Goal: Find specific page/section: Find specific page/section

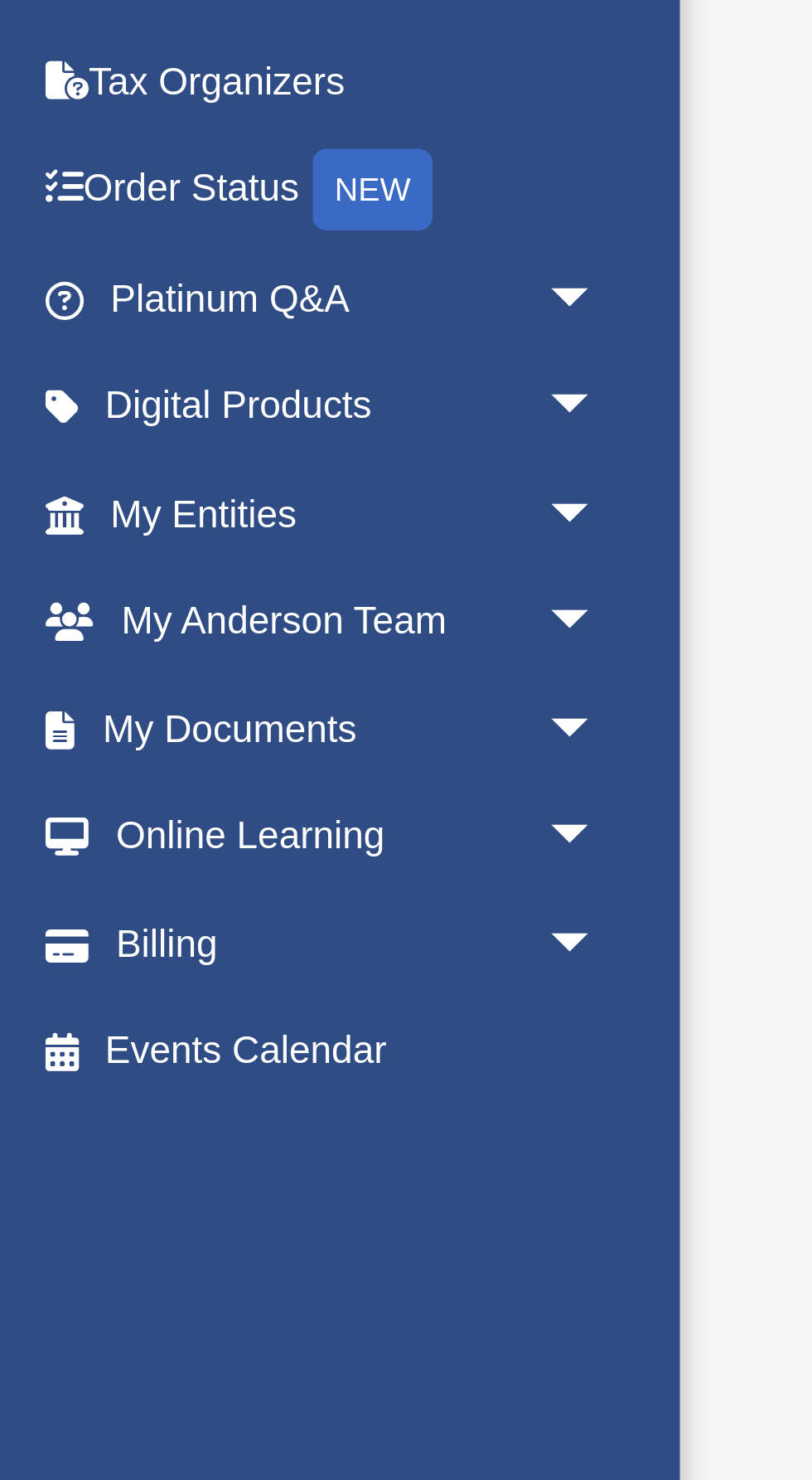
scroll to position [1, 0]
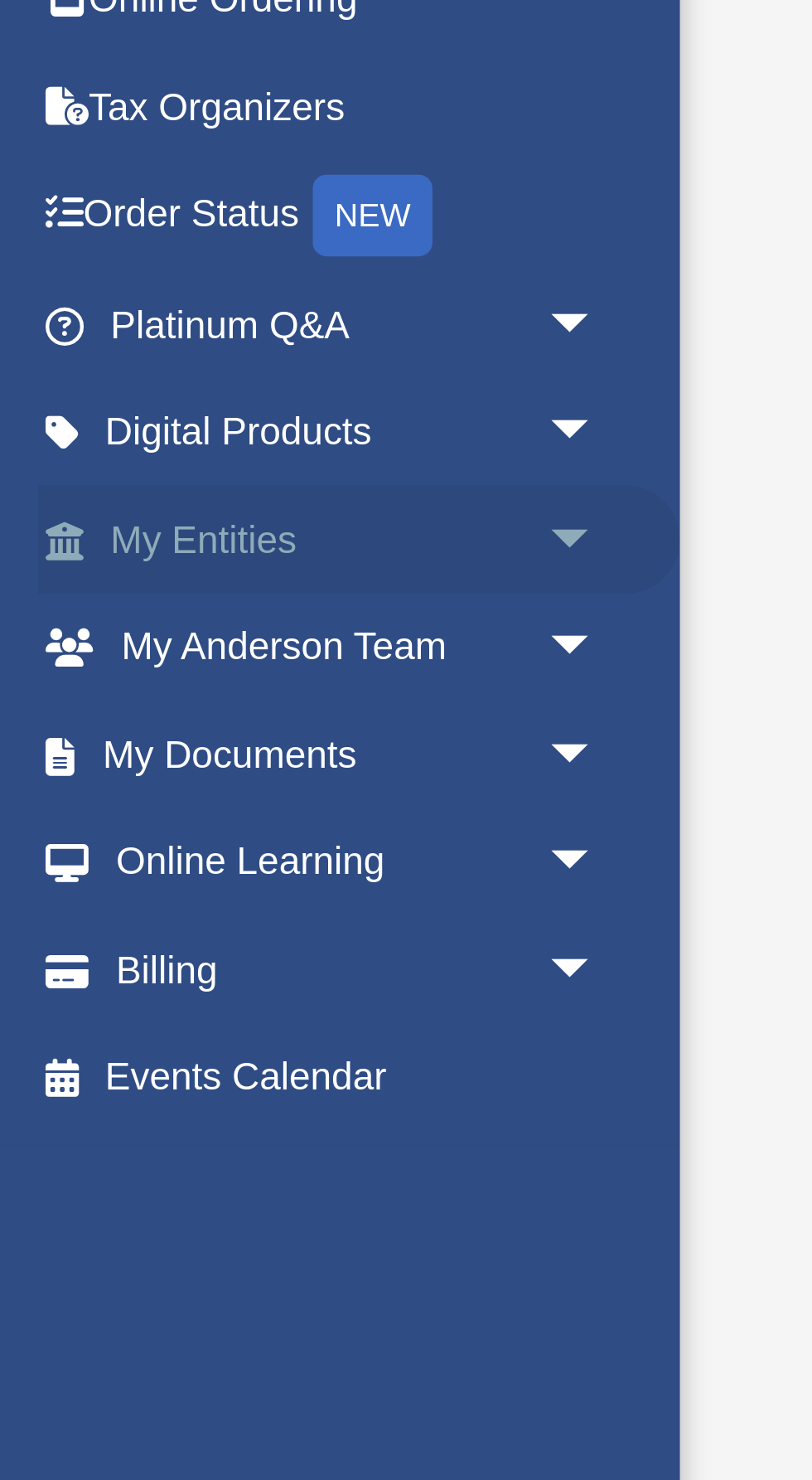
click at [173, 283] on span "arrow_drop_down" at bounding box center [182, 287] width 33 height 34
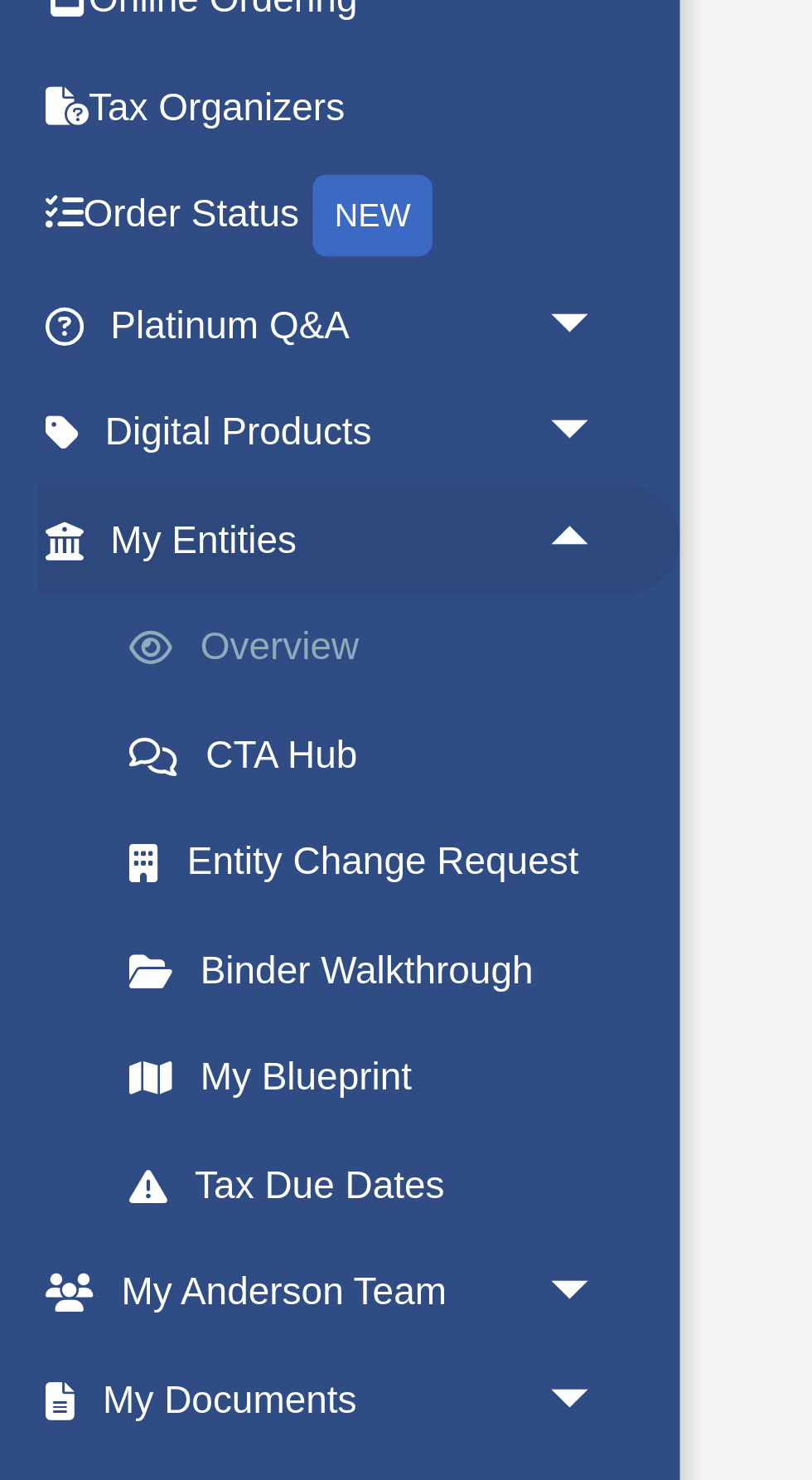
click at [96, 323] on link "Overview" at bounding box center [115, 320] width 184 height 33
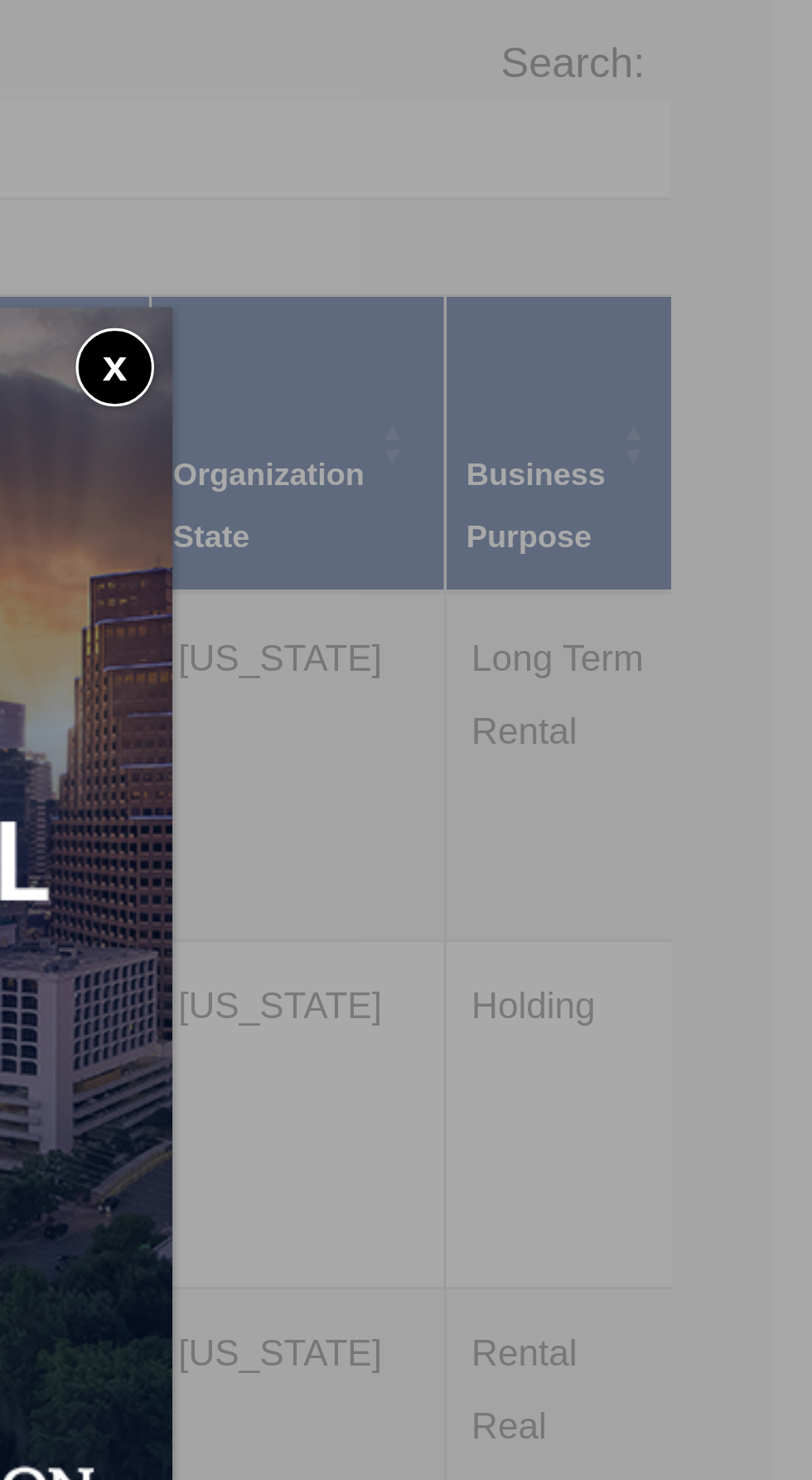
scroll to position [3, 0]
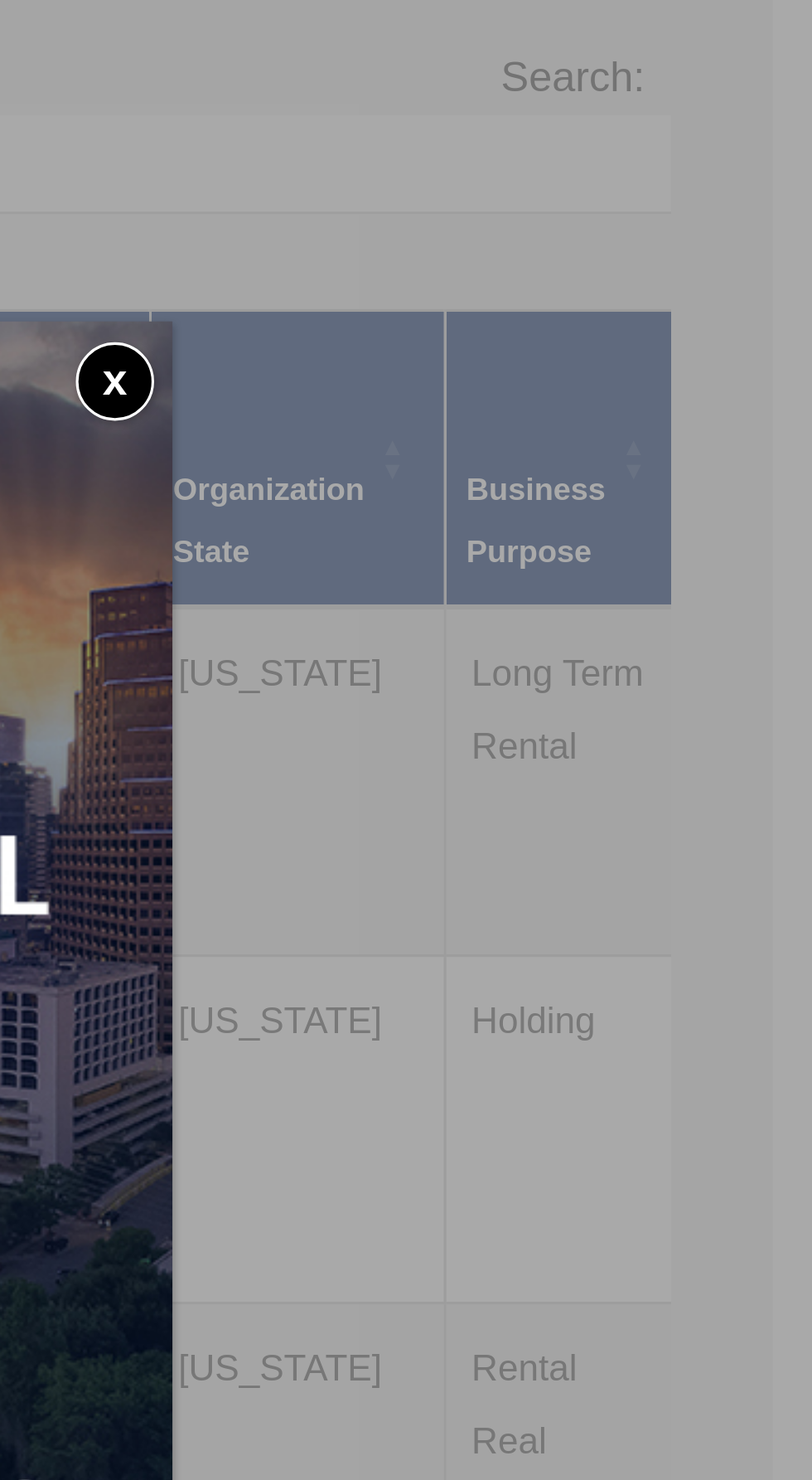
click at [594, 552] on button "x" at bounding box center [592, 556] width 25 height 25
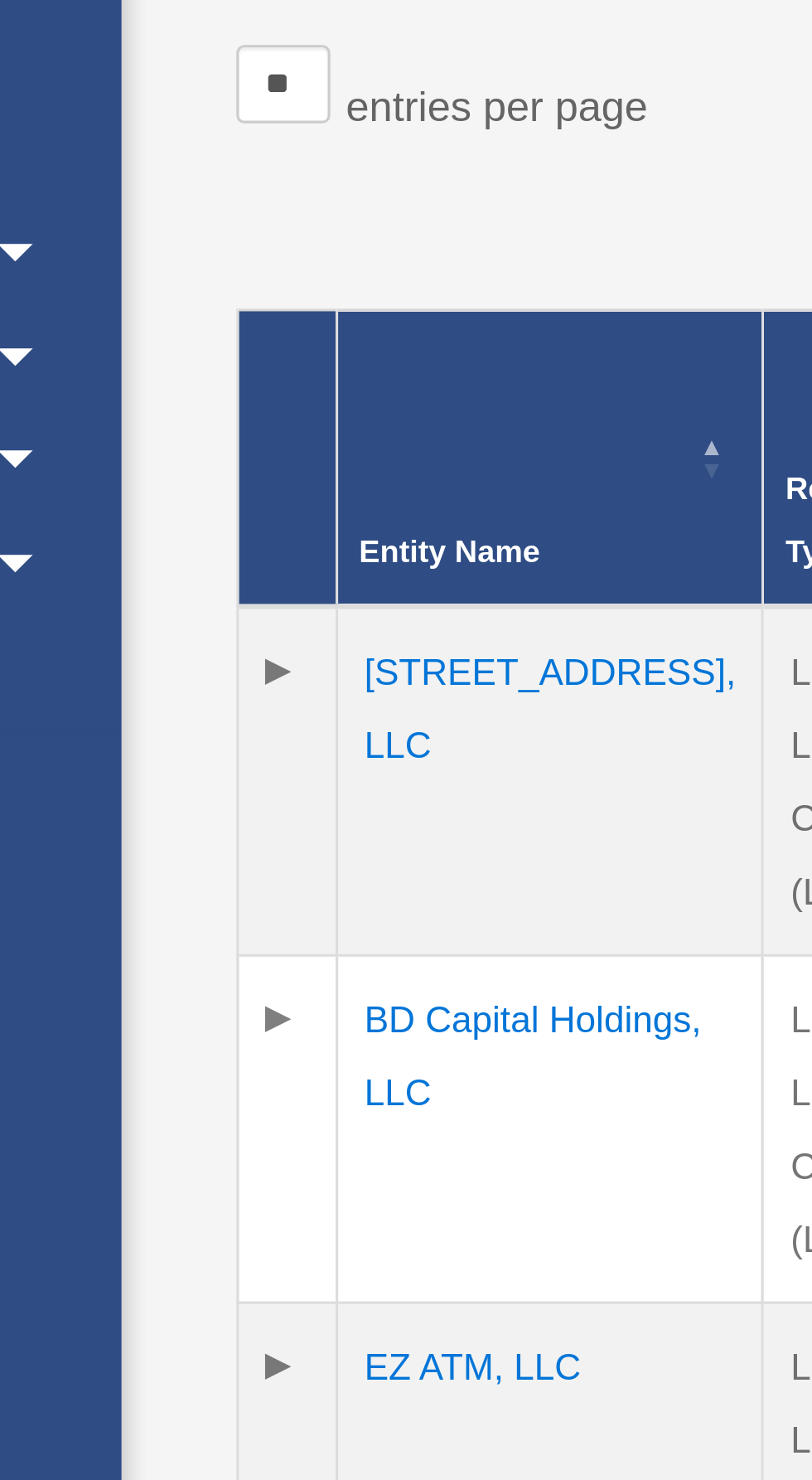
click at [252, 764] on td at bounding box center [260, 794] width 31 height 110
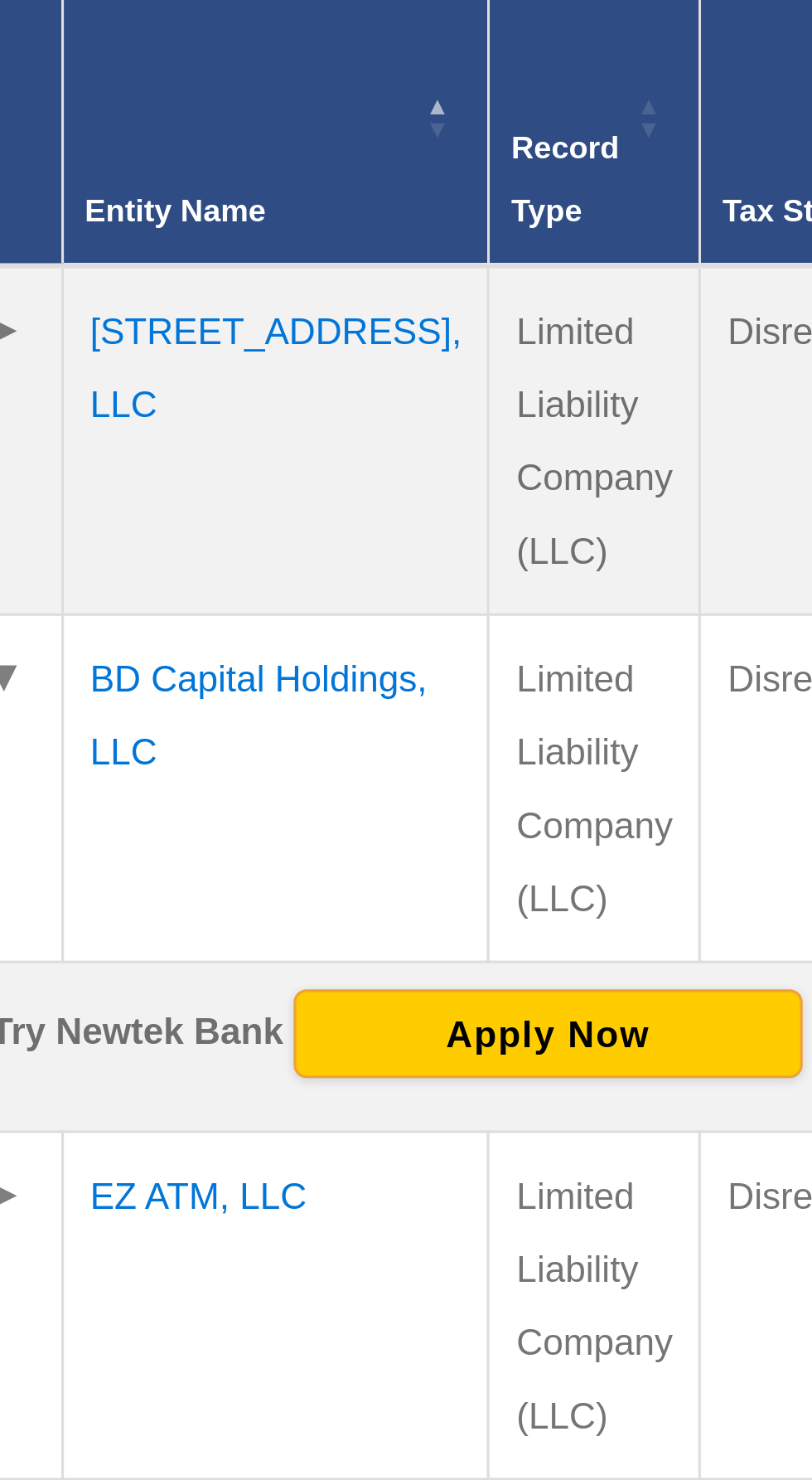
click at [308, 793] on td "BD Capital Holdings, LLC" at bounding box center [343, 794] width 135 height 110
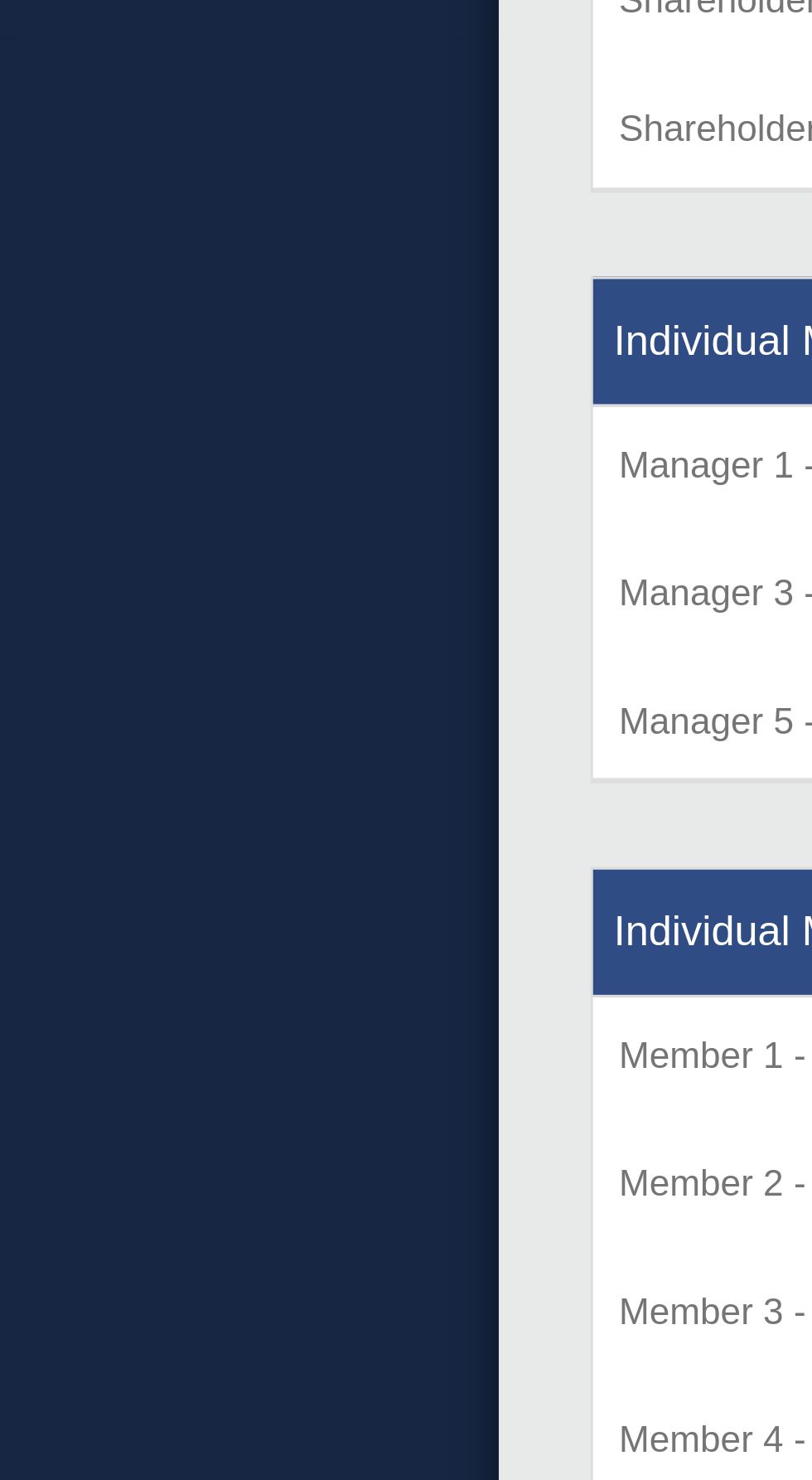
scroll to position [970, 0]
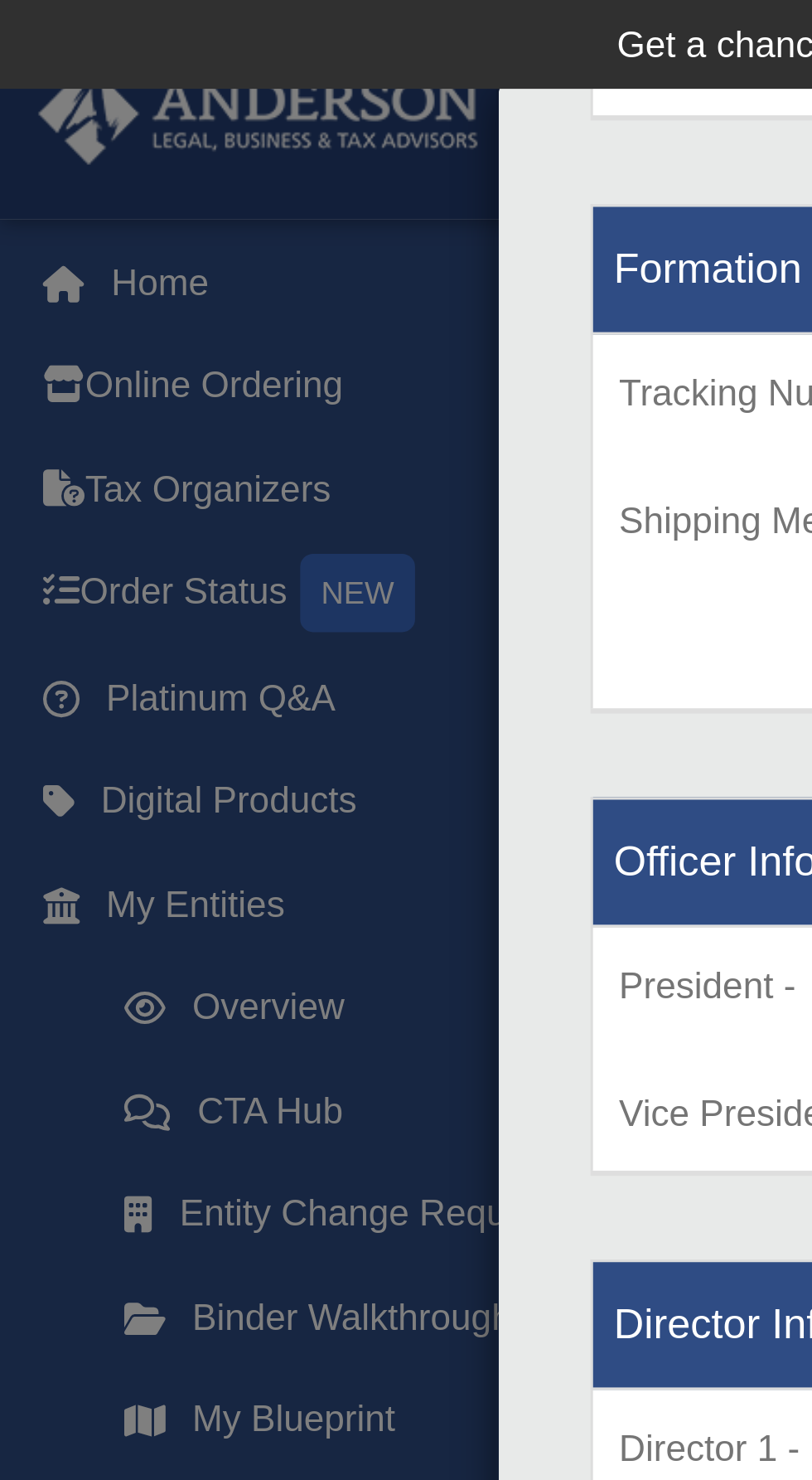
click at [148, 226] on div "Details × Articles Sent Organizational Date" at bounding box center [406, 740] width 812 height 1480
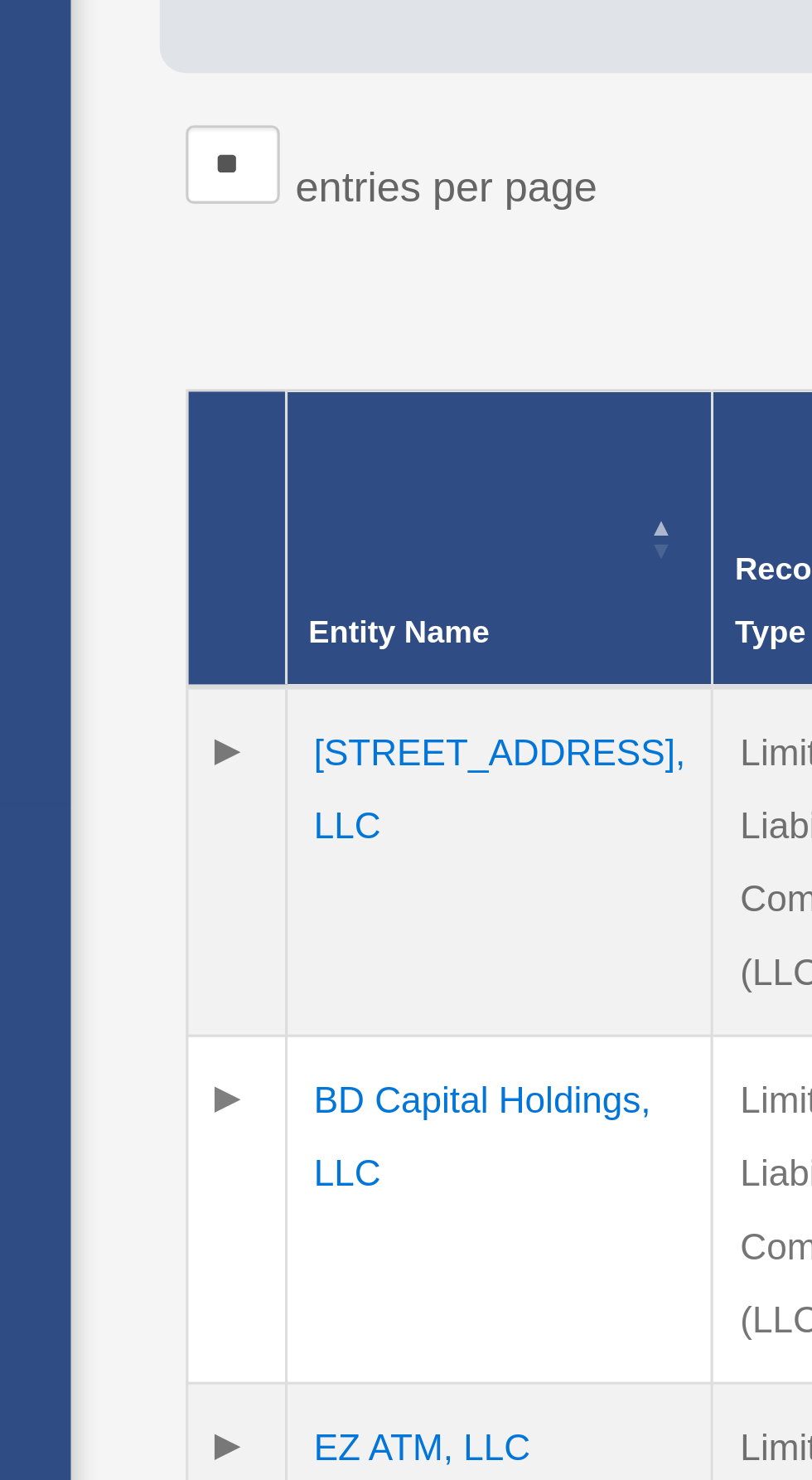
click at [304, 683] on td "[STREET_ADDRESS], LLC" at bounding box center [343, 687] width 135 height 111
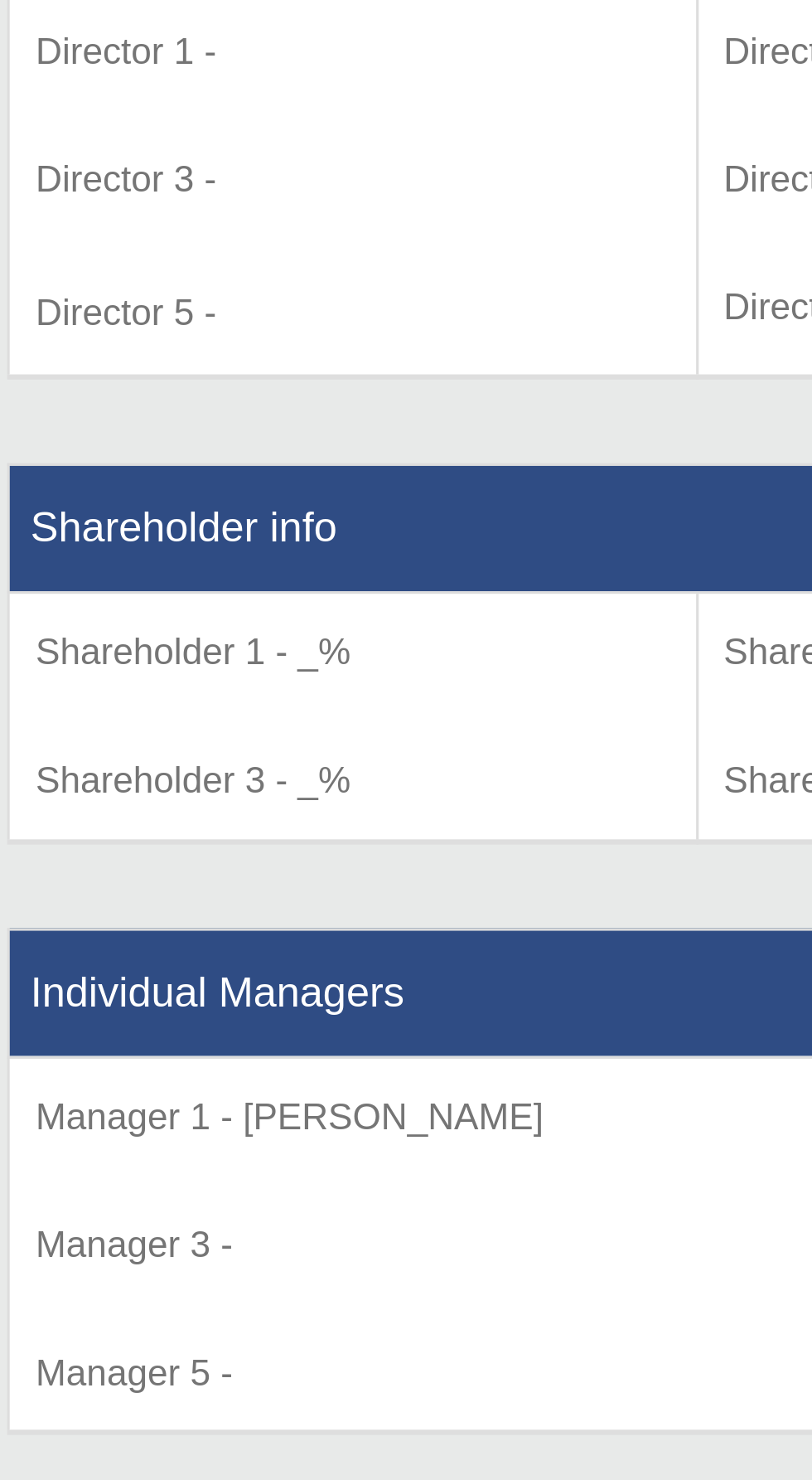
scroll to position [929, 0]
